Goal: Navigation & Orientation: Find specific page/section

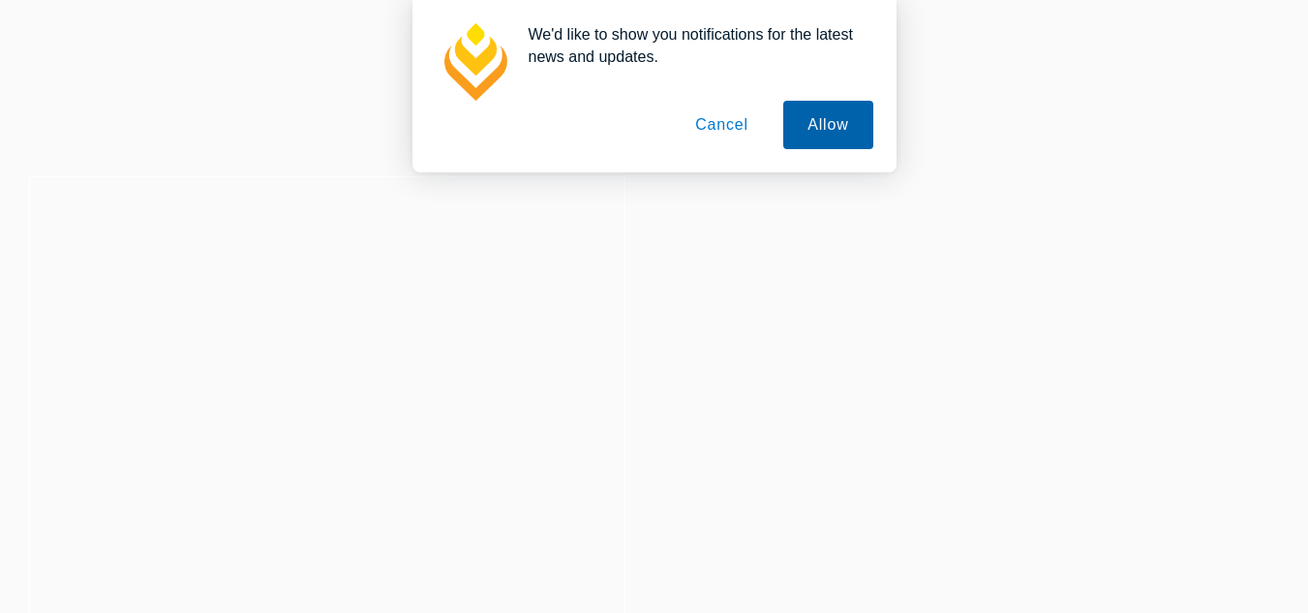
click at [832, 120] on button "Allow" at bounding box center [827, 125] width 89 height 48
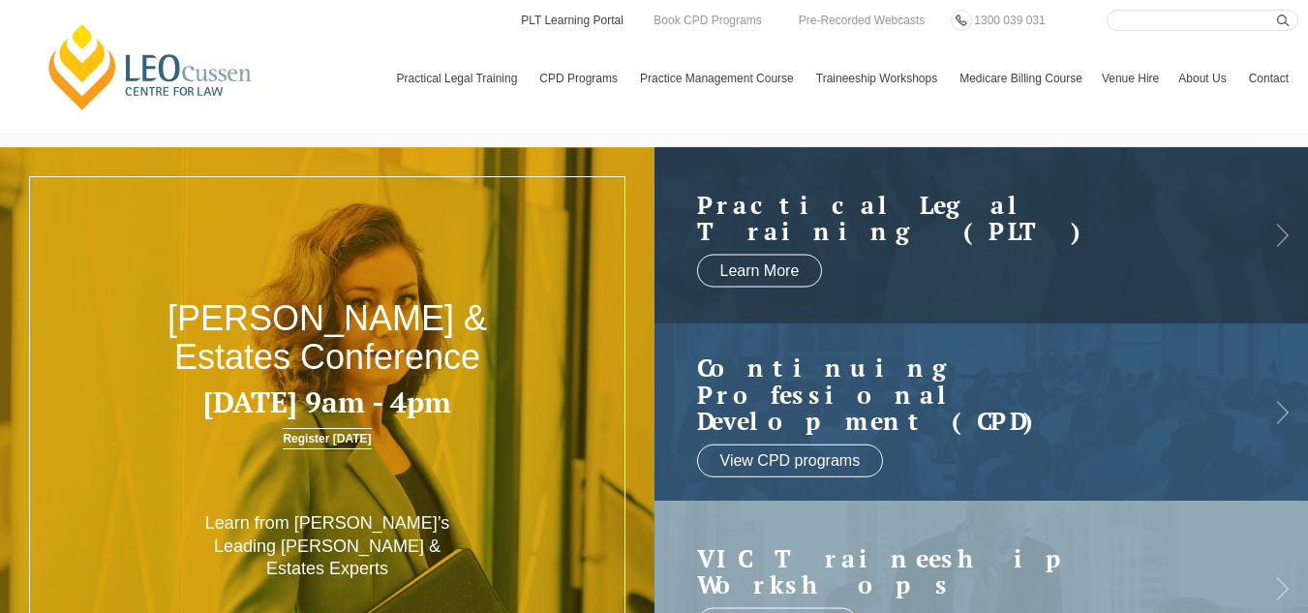
click at [585, 19] on link "PLT Learning Portal" at bounding box center [572, 20] width 107 height 21
